Goal: Information Seeking & Learning: Learn about a topic

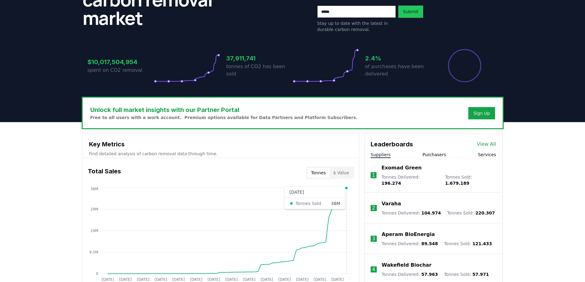
scroll to position [61, 0]
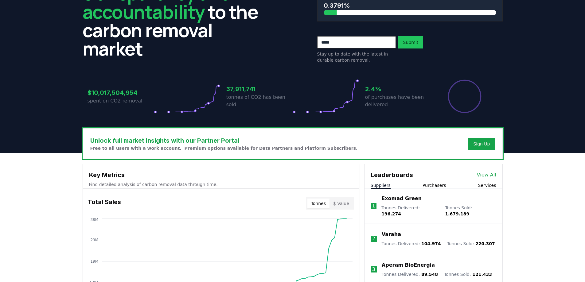
click at [437, 185] on button "Purchasers" at bounding box center [435, 185] width 24 height 6
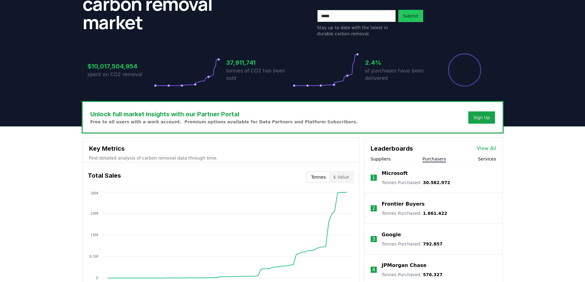
scroll to position [123, 0]
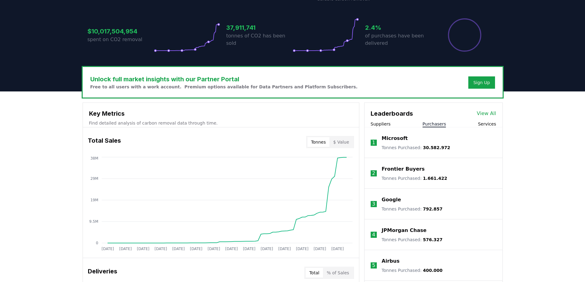
click at [488, 114] on link "View All" at bounding box center [486, 113] width 19 height 7
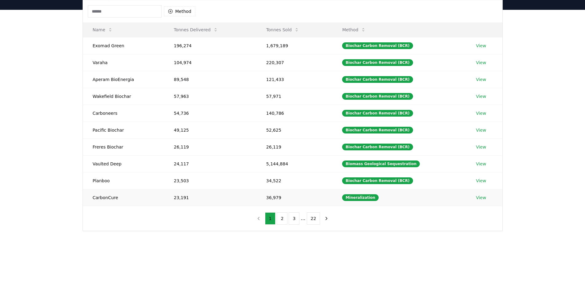
scroll to position [31, 0]
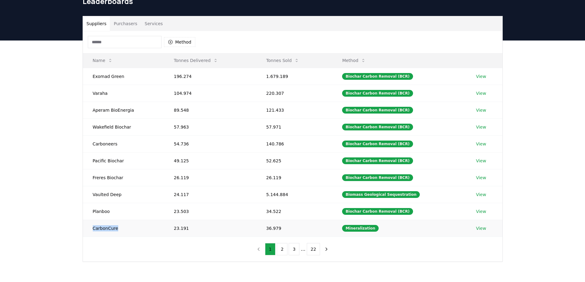
drag, startPoint x: 92, startPoint y: 229, endPoint x: 115, endPoint y: 228, distance: 23.4
click at [115, 228] on td "CarbonCure" at bounding box center [123, 228] width 81 height 17
copy td "CarbonCure"
click at [120, 229] on td "CarbonCure" at bounding box center [123, 228] width 81 height 17
drag, startPoint x: 120, startPoint y: 229, endPoint x: 95, endPoint y: 231, distance: 24.9
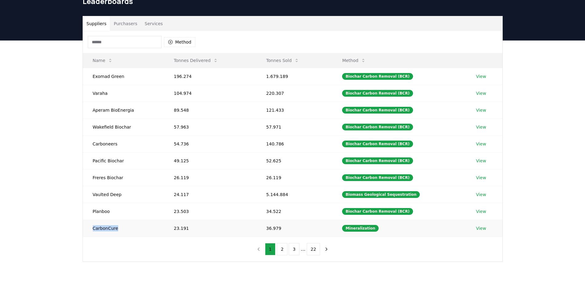
click at [95, 231] on td "CarbonCure" at bounding box center [123, 228] width 81 height 17
copy td "CarbonCure"
click at [281, 248] on button "2" at bounding box center [282, 249] width 11 height 12
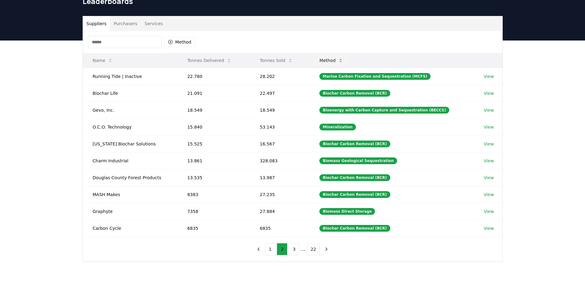
click at [339, 60] on button "Method" at bounding box center [330, 60] width 33 height 12
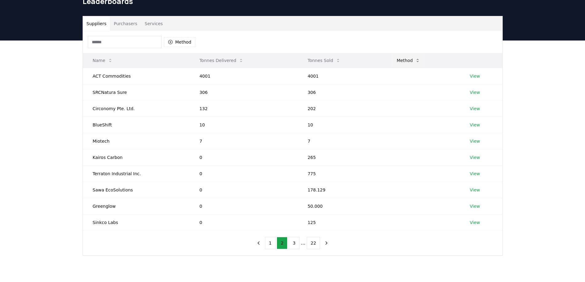
click at [408, 63] on button "Method" at bounding box center [408, 60] width 33 height 12
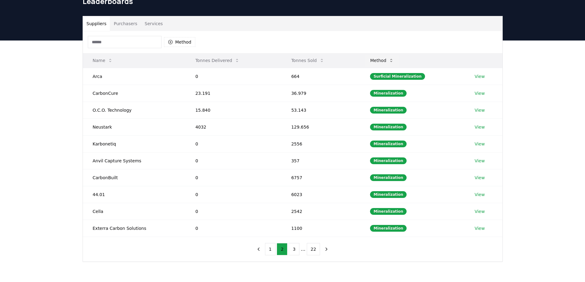
click at [394, 63] on button "Method" at bounding box center [381, 60] width 33 height 12
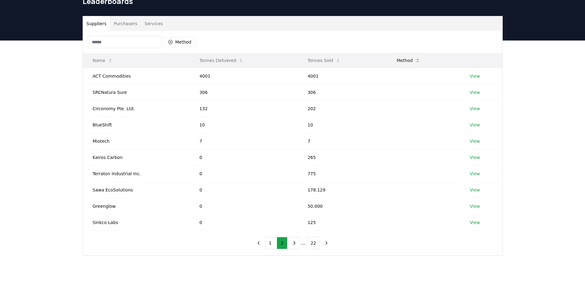
click at [409, 62] on button "Method" at bounding box center [408, 60] width 33 height 12
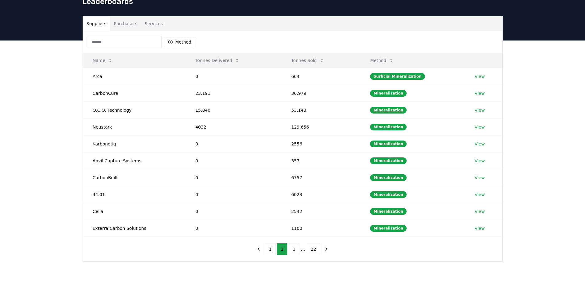
click at [129, 25] on button "Purchasers" at bounding box center [125, 23] width 31 height 15
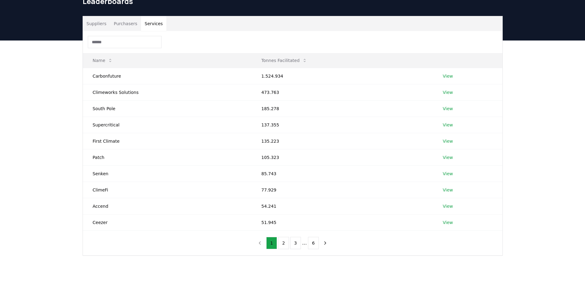
click at [153, 25] on button "Services" at bounding box center [153, 23] width 25 height 15
click at [92, 22] on button "Suppliers" at bounding box center [96, 23] width 27 height 15
